Goal: Task Accomplishment & Management: Manage account settings

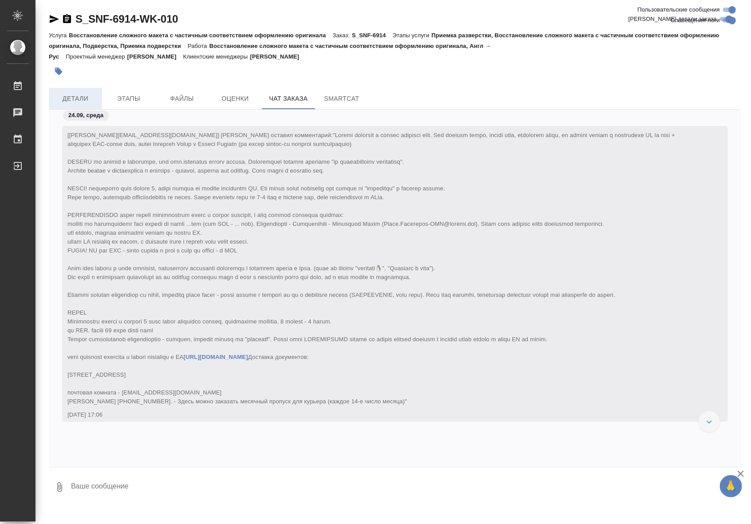
click at [68, 101] on span "Детали" at bounding box center [75, 98] width 43 height 11
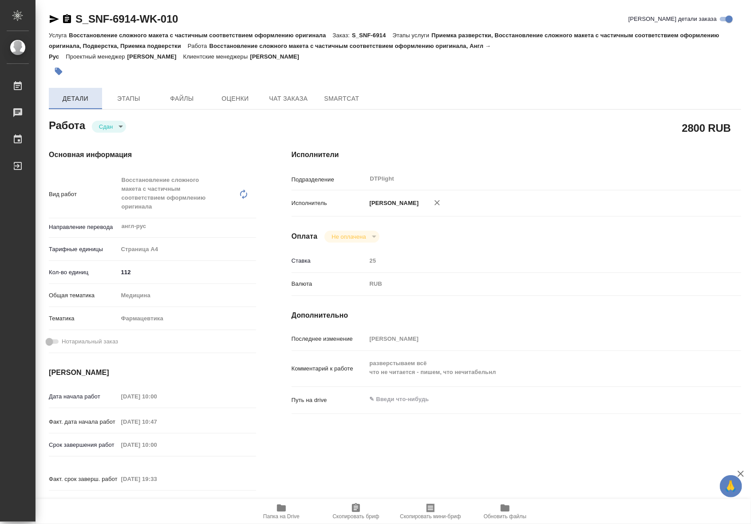
type textarea "x"
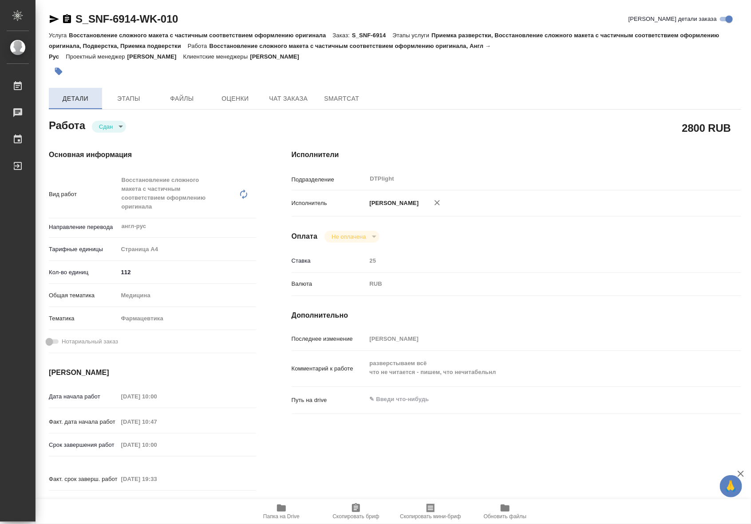
type textarea "x"
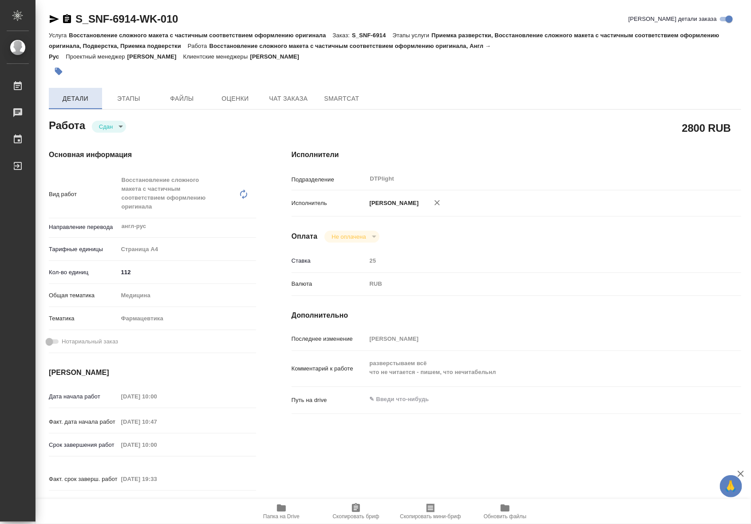
type textarea "x"
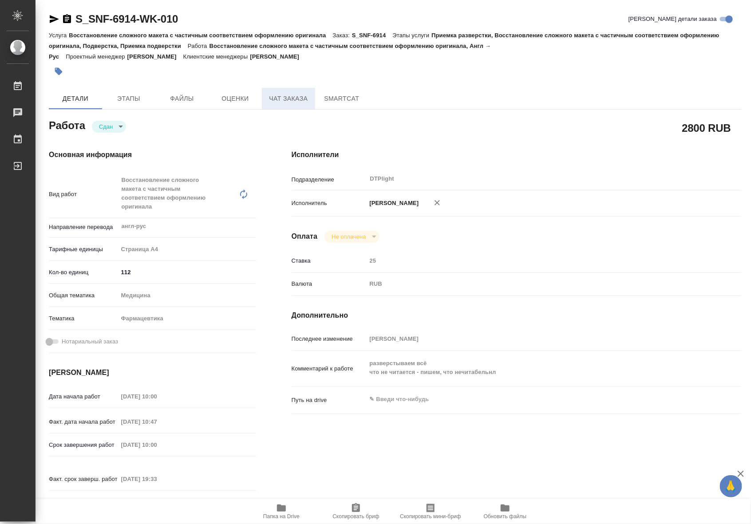
click at [294, 103] on span "Чат заказа" at bounding box center [288, 98] width 43 height 11
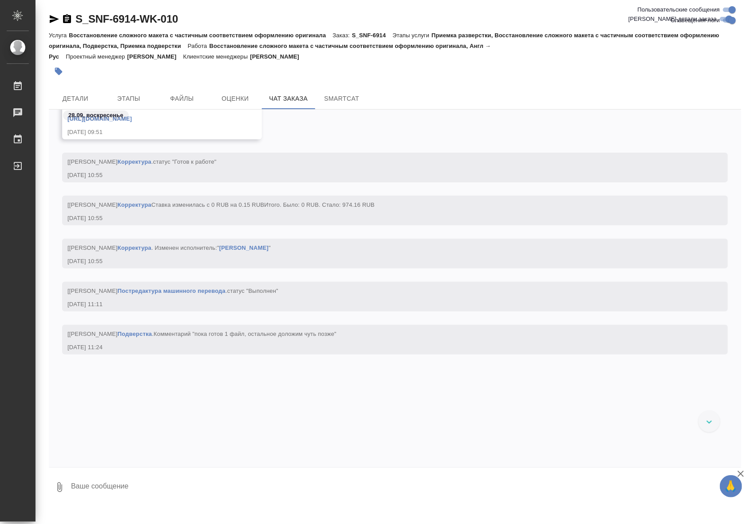
scroll to position [30093, 0]
